Goal: Navigation & Orientation: Find specific page/section

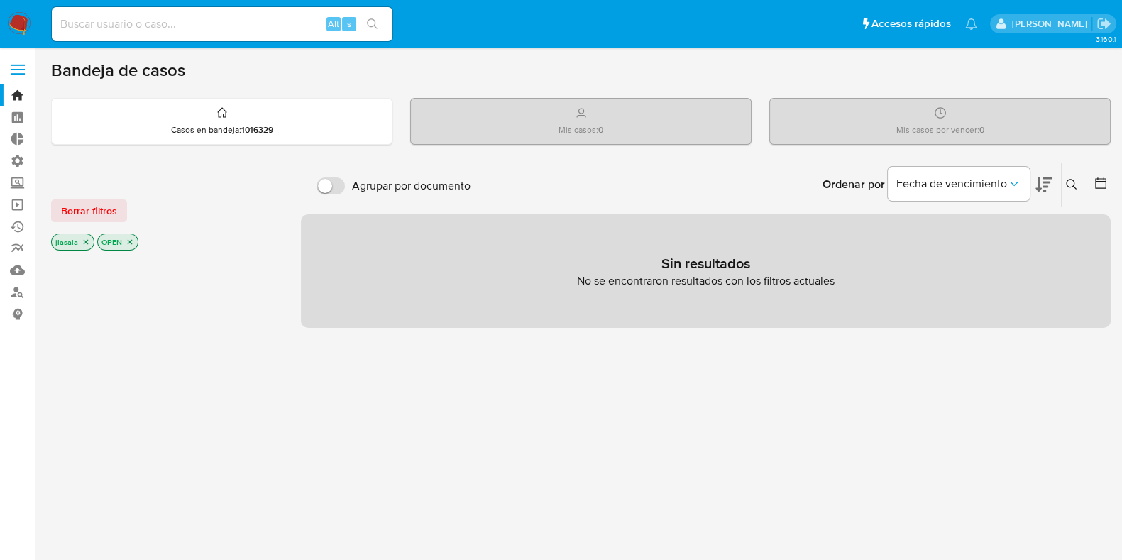
click at [26, 21] on img at bounding box center [19, 24] width 24 height 24
